Goal: Information Seeking & Learning: Find specific fact

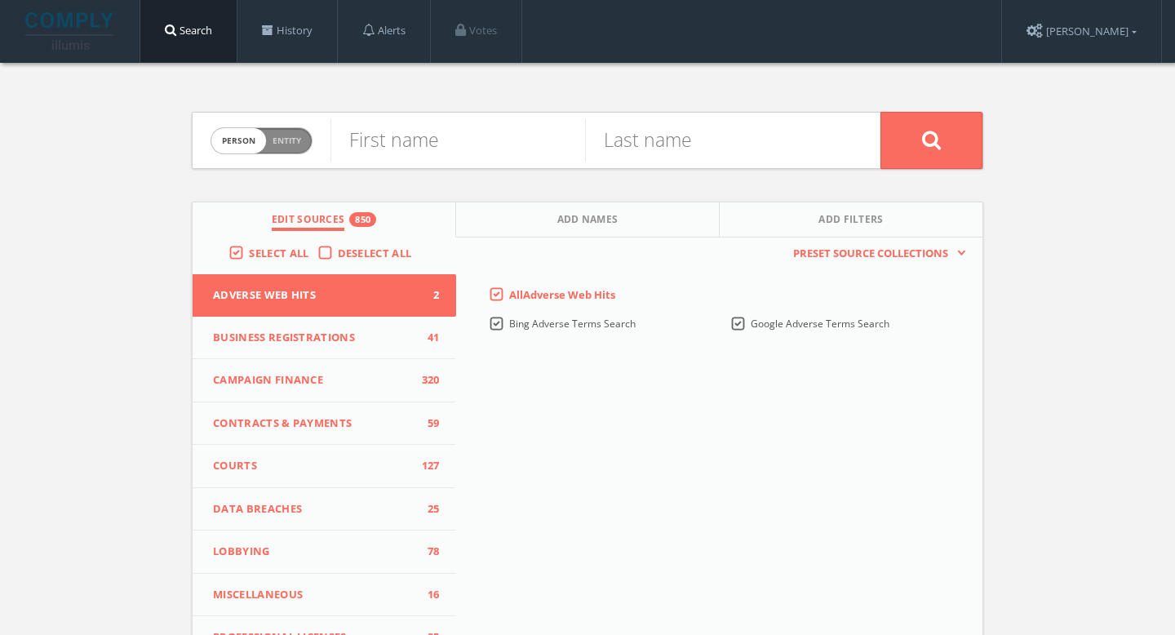
click at [286, 140] on span "Entity" at bounding box center [287, 141] width 29 height 12
checkbox input "true"
click at [463, 144] on input "text" at bounding box center [605, 140] width 550 height 42
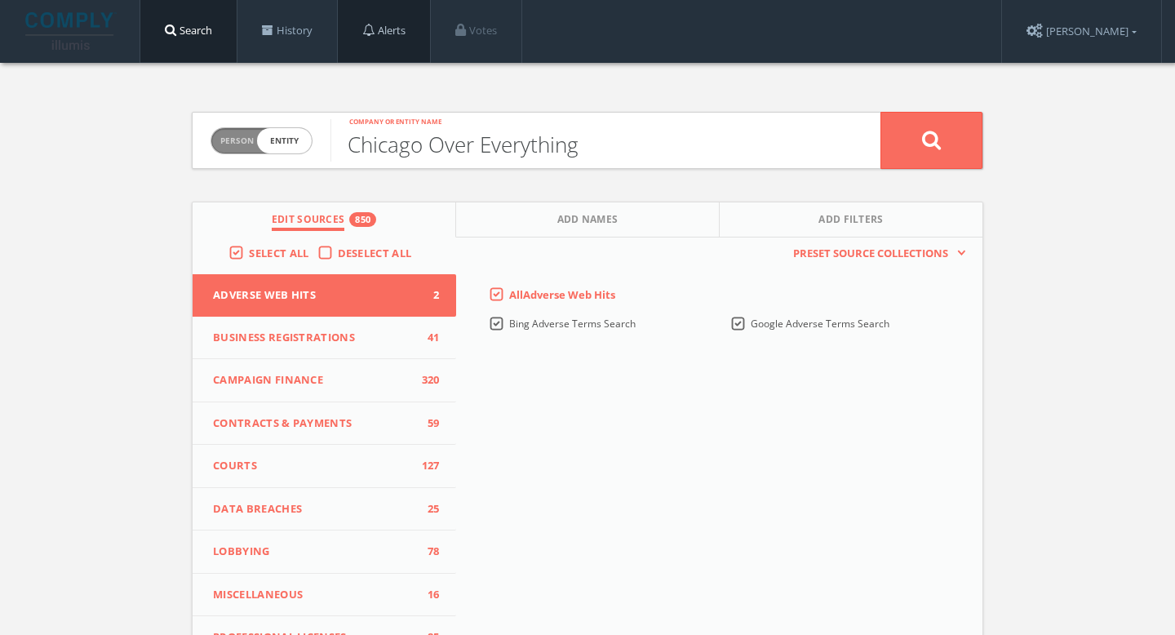
type input "Chicago Over Everything"
click at [956, 143] on button at bounding box center [931, 140] width 102 height 57
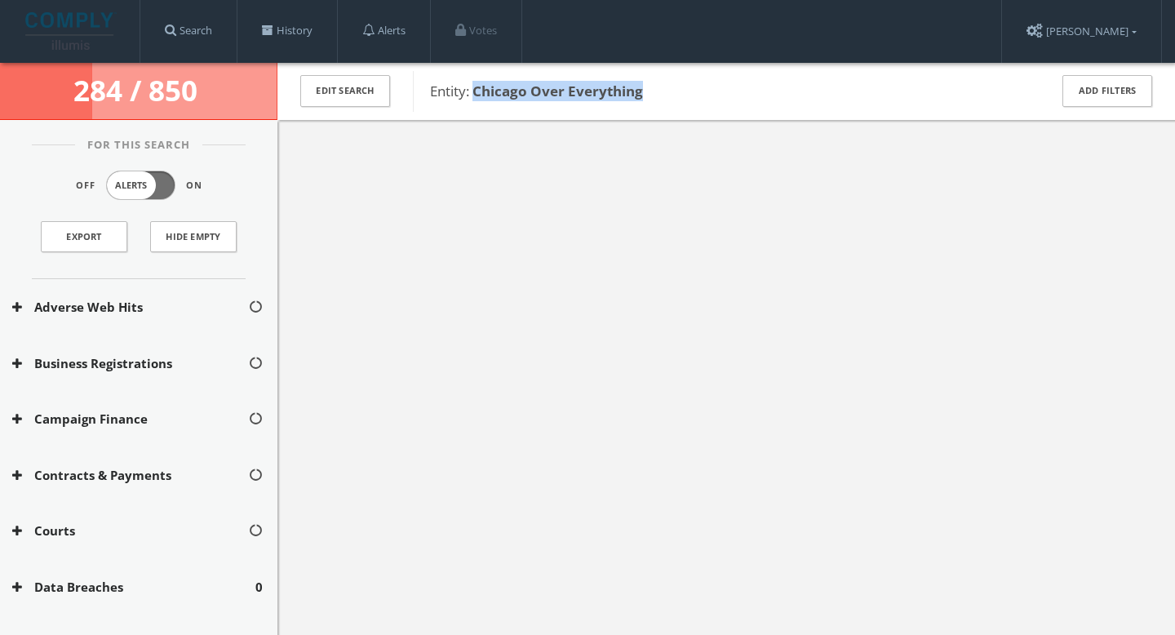
drag, startPoint x: 644, startPoint y: 93, endPoint x: 473, endPoint y: 92, distance: 170.6
click at [473, 93] on span "Entity: [GEOGRAPHIC_DATA] Over Everything" at bounding box center [728, 91] width 597 height 21
copy b "Chicago Over Everything"
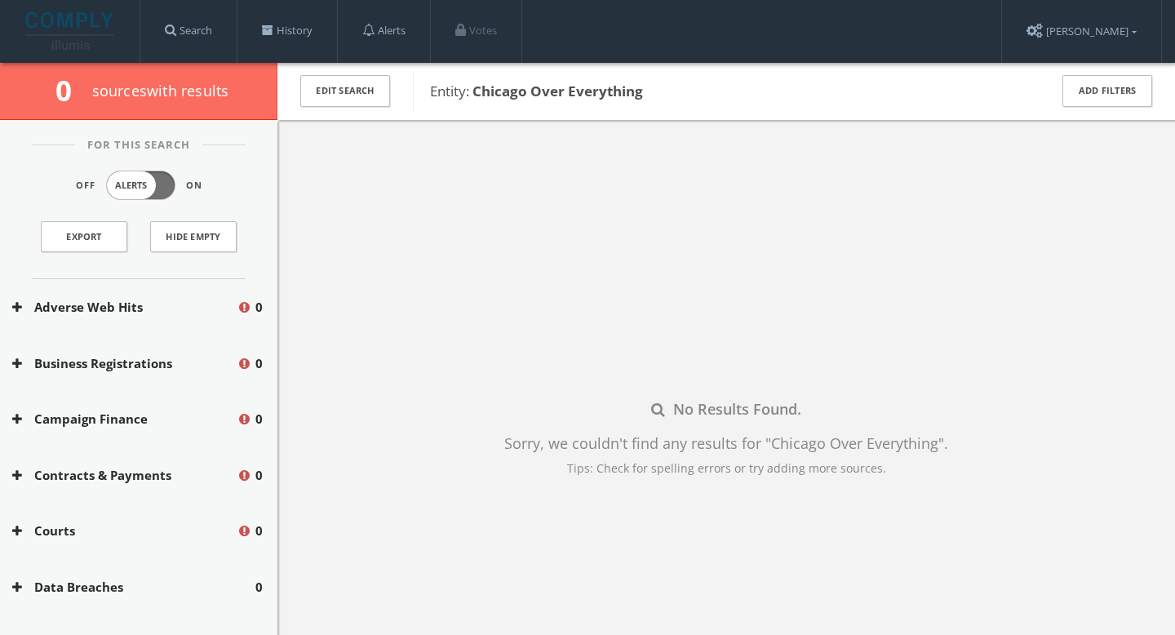
click at [543, 89] on b "Chicago Over Everything" at bounding box center [557, 91] width 171 height 19
click at [481, 92] on b "Chicago Over Everything" at bounding box center [557, 91] width 171 height 19
drag, startPoint x: 477, startPoint y: 91, endPoint x: 646, endPoint y: 94, distance: 168.9
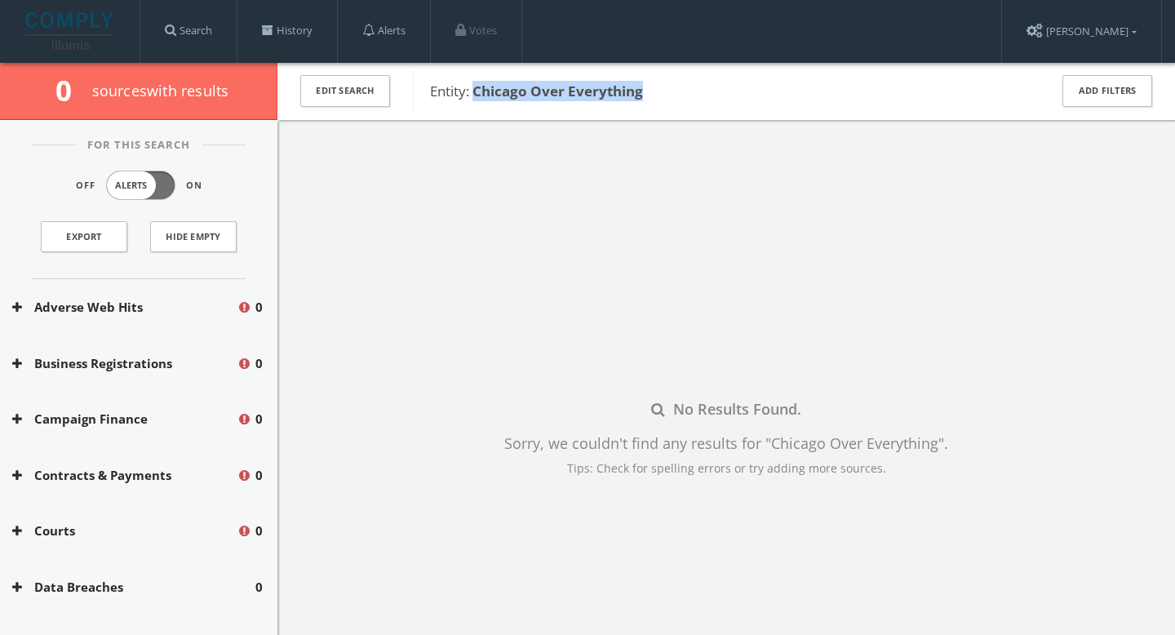
click at [649, 94] on span "Entity: [GEOGRAPHIC_DATA] Over Everything" at bounding box center [728, 91] width 597 height 21
click at [645, 91] on span "Entity: [GEOGRAPHIC_DATA] Over Everything" at bounding box center [728, 91] width 597 height 21
click at [504, 91] on b "Chicago Over Everything" at bounding box center [557, 91] width 171 height 19
drag, startPoint x: 478, startPoint y: 91, endPoint x: 627, endPoint y: 93, distance: 148.5
click at [628, 94] on b "Chicago Over Everything" at bounding box center [557, 91] width 171 height 19
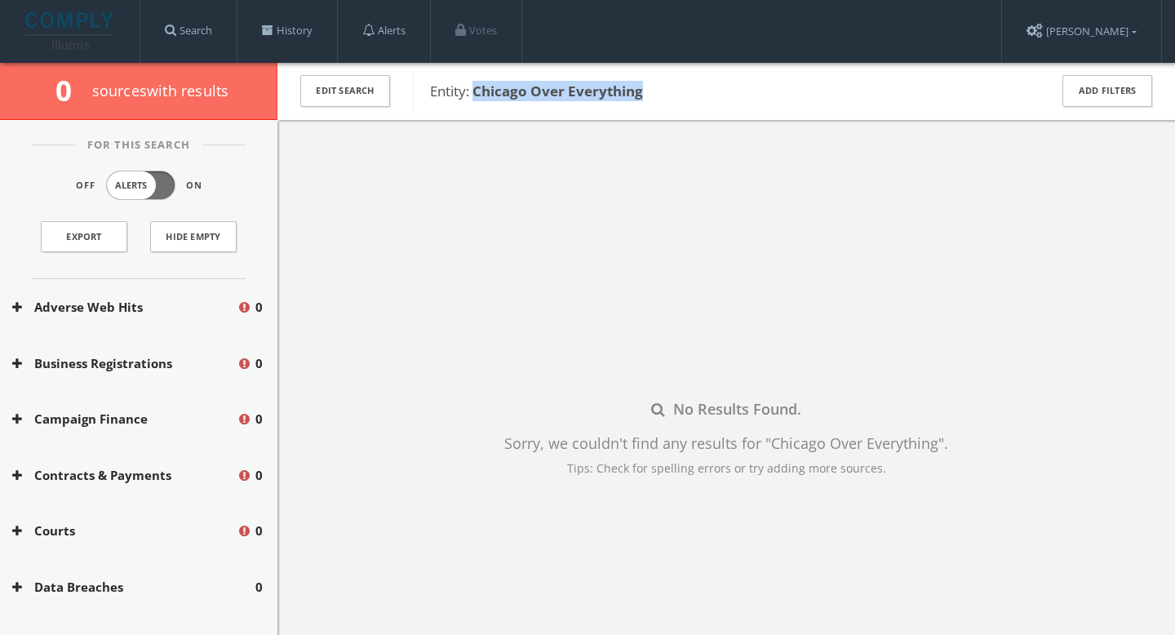
drag, startPoint x: 668, startPoint y: 92, endPoint x: 477, endPoint y: 91, distance: 191.0
click at [477, 91] on span "Entity: [GEOGRAPHIC_DATA] Over Everything" at bounding box center [728, 91] width 597 height 21
click at [529, 100] on b "Chicago Over Everything" at bounding box center [557, 91] width 171 height 19
click at [646, 100] on span "Entity: [GEOGRAPHIC_DATA] Over Everything" at bounding box center [728, 91] width 597 height 21
drag, startPoint x: 646, startPoint y: 92, endPoint x: 504, endPoint y: 91, distance: 142.0
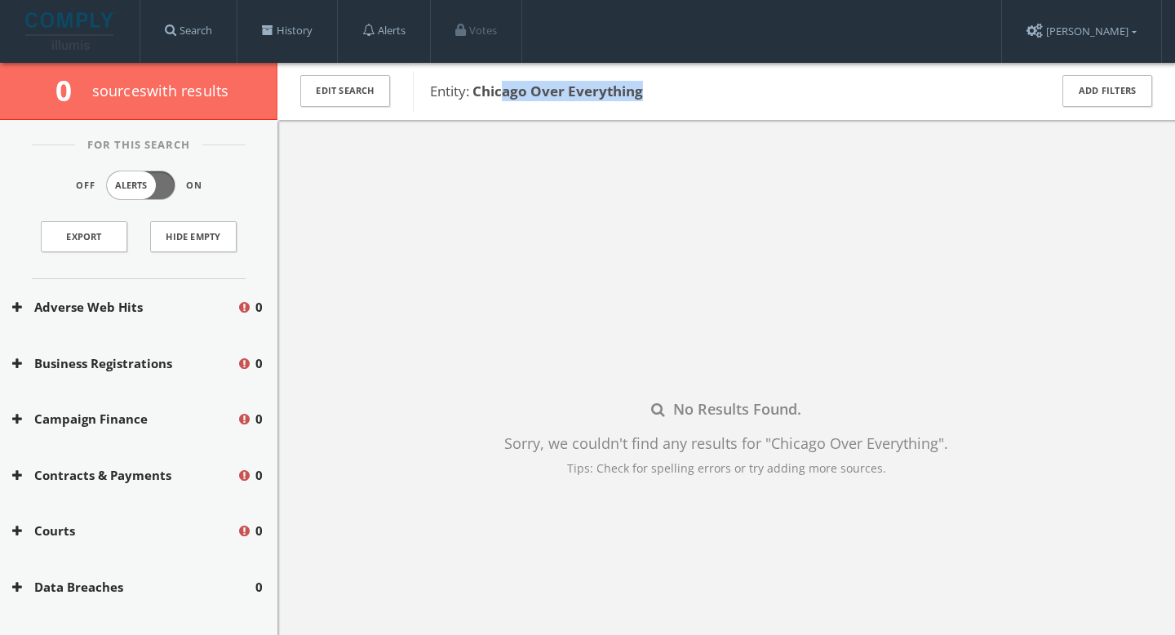
click at [504, 91] on span "Entity: [GEOGRAPHIC_DATA] Over Everything" at bounding box center [728, 91] width 597 height 21
click at [351, 93] on button "Edit Search" at bounding box center [345, 91] width 90 height 32
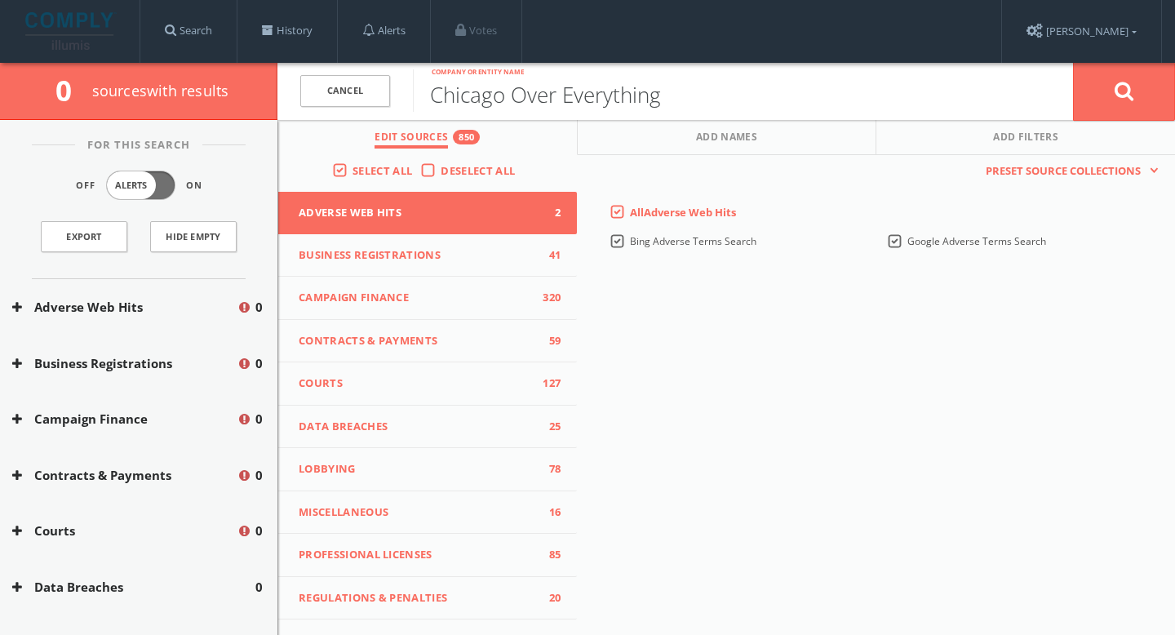
click at [604, 95] on input "Chicago Over Everything" at bounding box center [743, 90] width 660 height 42
paste input "Lakeshore Design Lab"
type input "Lakeshore Design Lab"
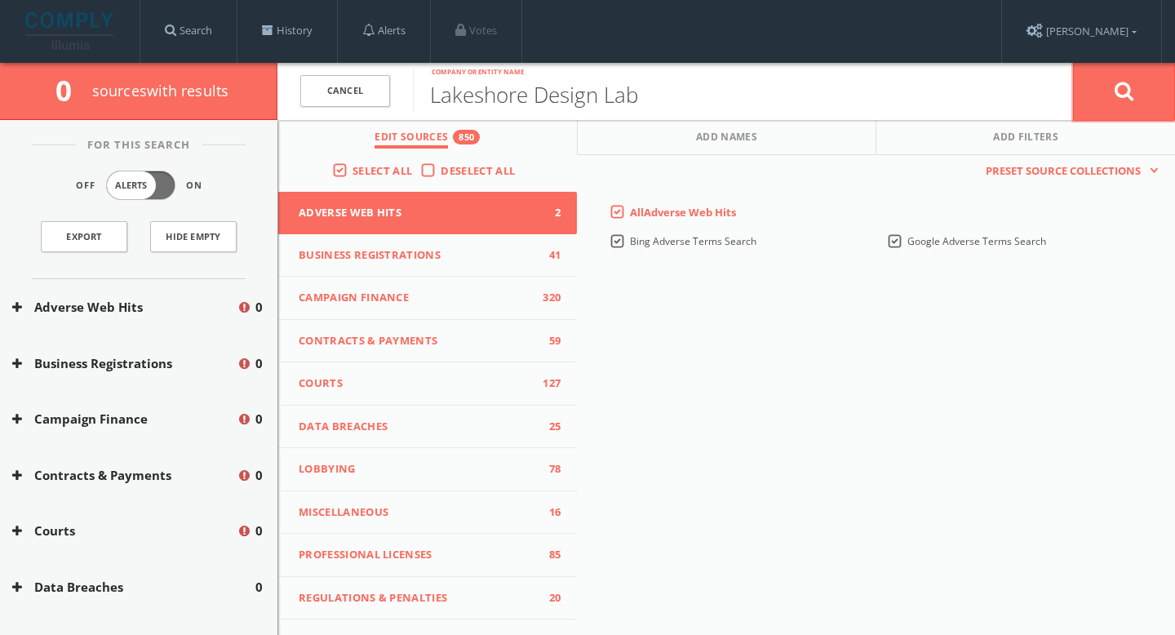
click at [1112, 95] on button at bounding box center [1124, 91] width 102 height 59
